Goal: Find specific page/section: Find specific page/section

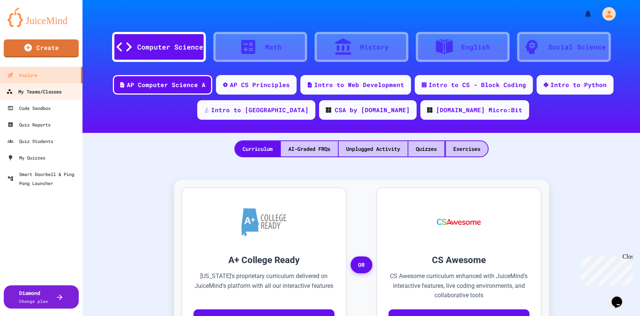
click at [40, 96] on link "My Teams/Classes" at bounding box center [41, 91] width 85 height 17
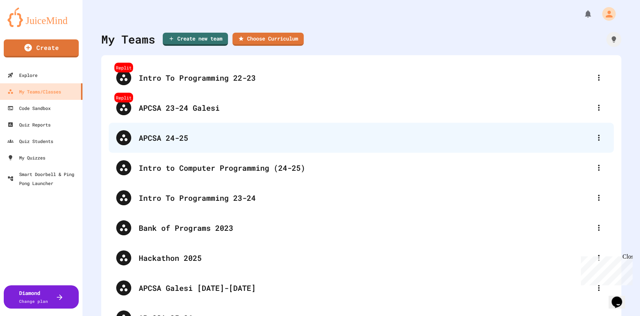
scroll to position [60, 0]
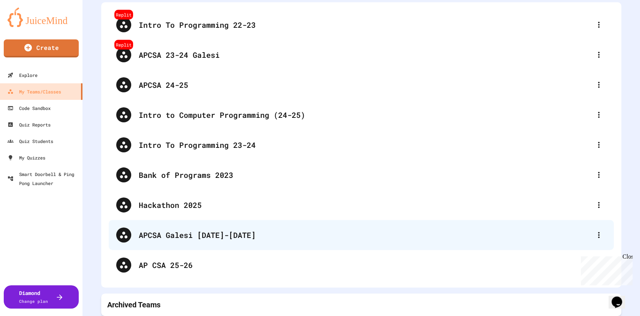
click at [207, 229] on div "APCSA Galesi [DATE]-[DATE]" at bounding box center [365, 234] width 452 height 11
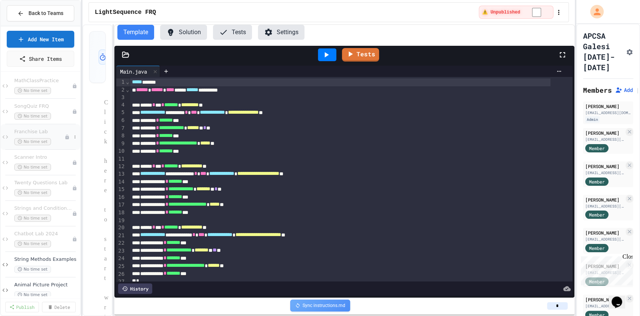
scroll to position [109, 0]
click at [40, 183] on span "Strings and Conditionals Review" at bounding box center [39, 182] width 50 height 6
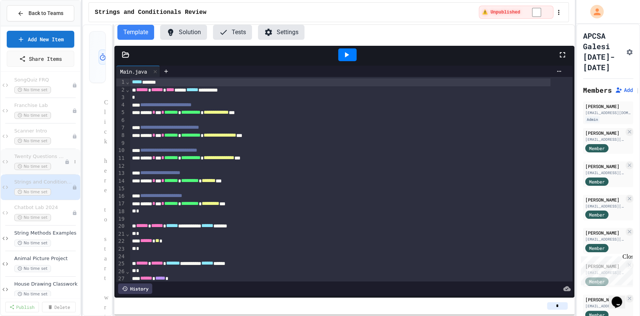
click at [48, 157] on span "Twenty Questions Lab" at bounding box center [39, 156] width 50 height 6
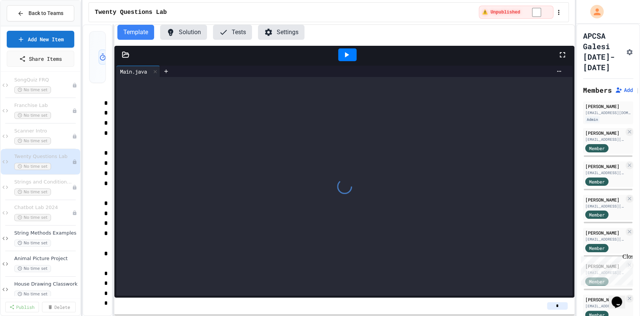
click at [40, 130] on span "Scanner Intro" at bounding box center [43, 131] width 58 height 6
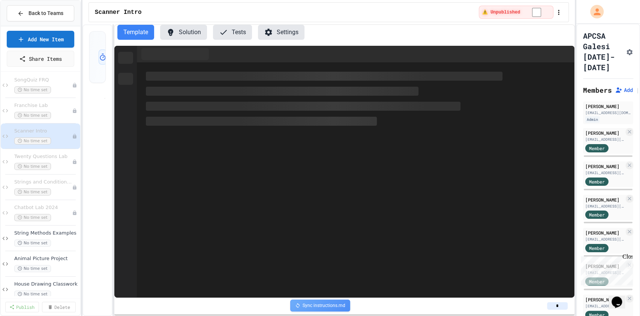
click at [37, 98] on div "Franchise Lab No time set" at bounding box center [40, 110] width 79 height 25
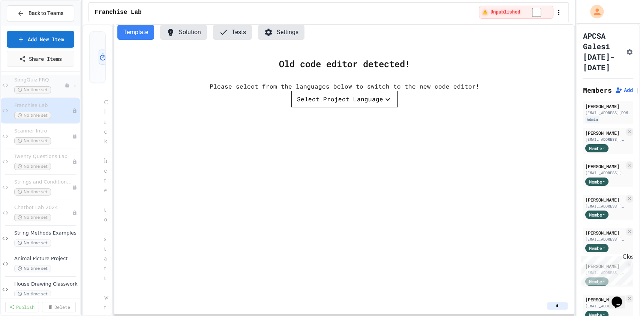
click at [43, 78] on span "SongQuiz FRQ" at bounding box center [39, 80] width 50 height 6
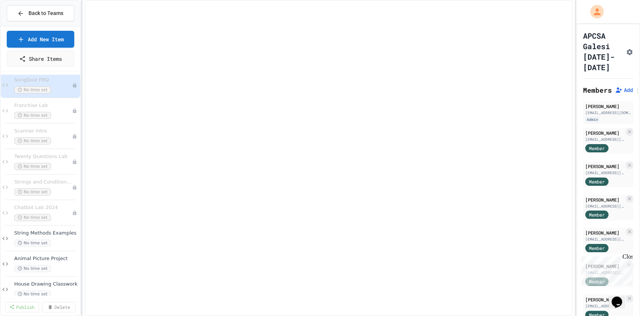
scroll to position [102, 0]
